Goal: Information Seeking & Learning: Learn about a topic

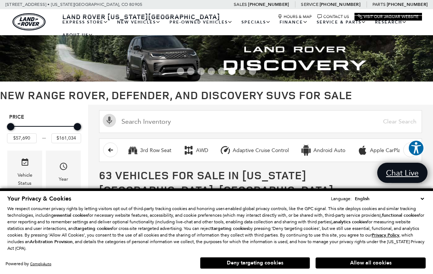
click at [0, 0] on link "Range Rover Evoque" at bounding box center [0, 0] width 0 height 0
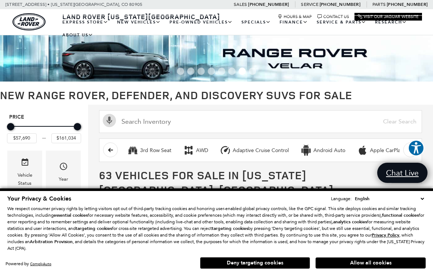
click at [0, 0] on link "Range Rover Evoque" at bounding box center [0, 0] width 0 height 0
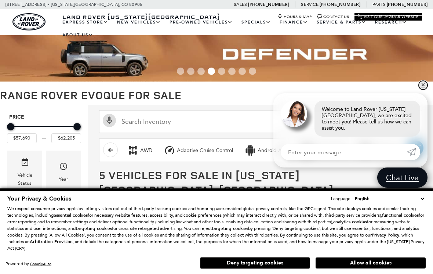
click at [424, 90] on link "✕" at bounding box center [423, 85] width 9 height 9
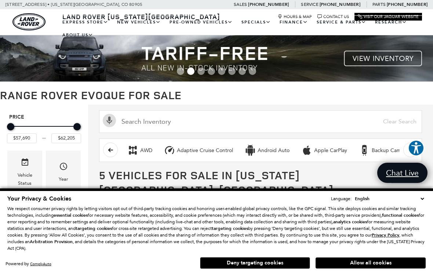
click at [222, 26] on link "Pre-Owned Vehicles" at bounding box center [201, 22] width 72 height 13
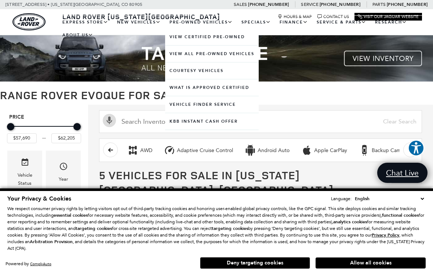
click at [229, 58] on link "View All Pre-Owned Vehicles" at bounding box center [212, 54] width 94 height 17
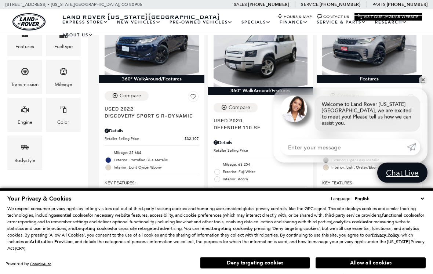
scroll to position [204, 0]
click at [424, 85] on link "✕" at bounding box center [423, 80] width 9 height 9
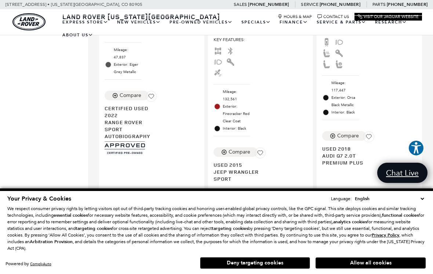
scroll to position [1009, 0]
